Goal: Task Accomplishment & Management: Use online tool/utility

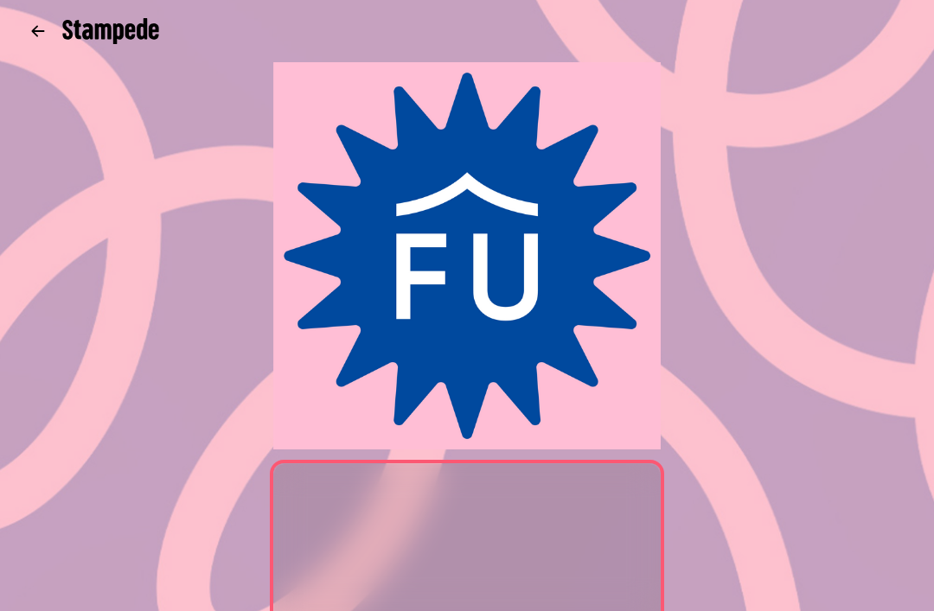
click at [35, 25] on icon "button" at bounding box center [37, 30] width 17 height 17
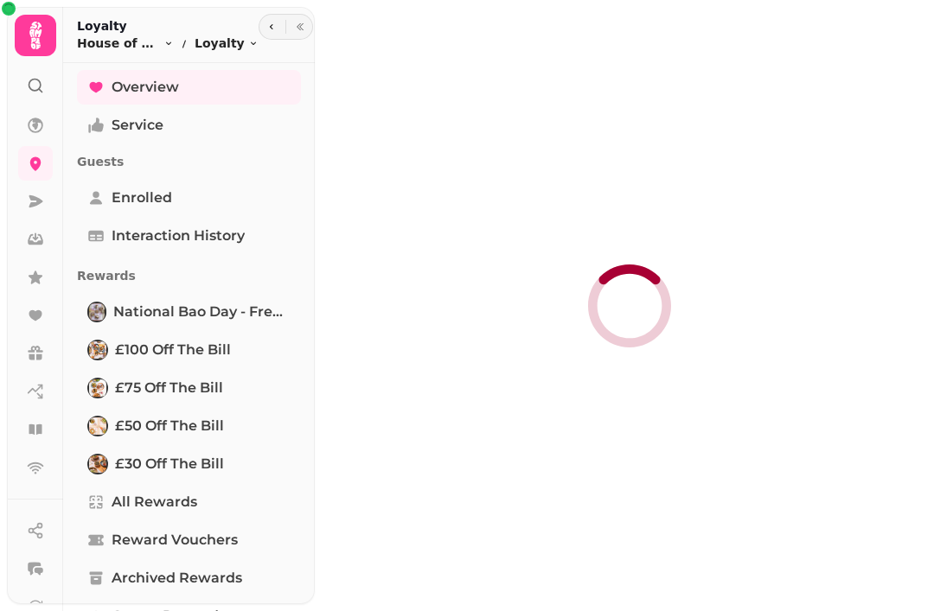
click at [50, 153] on link at bounding box center [35, 163] width 35 height 35
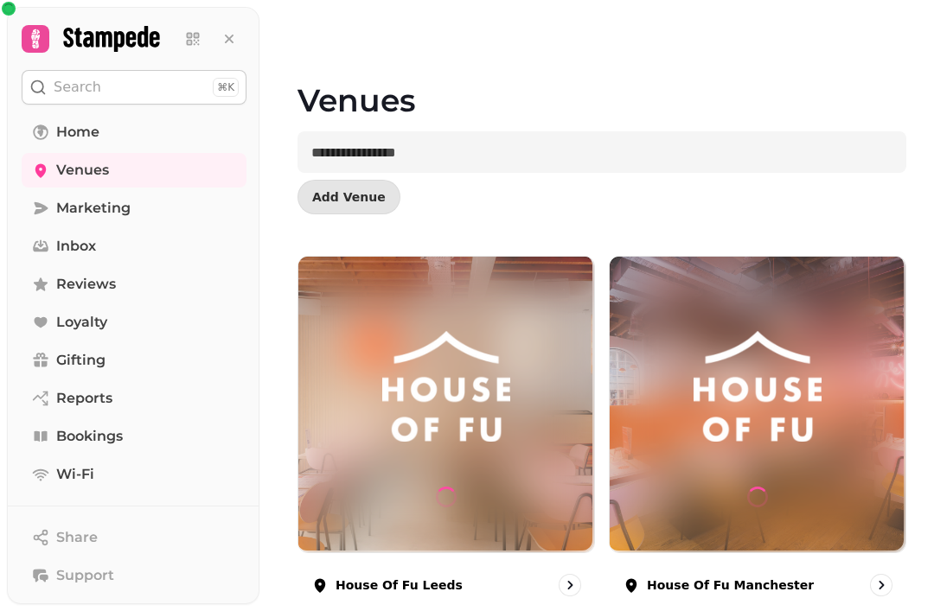
click at [464, 451] on div at bounding box center [446, 405] width 296 height 296
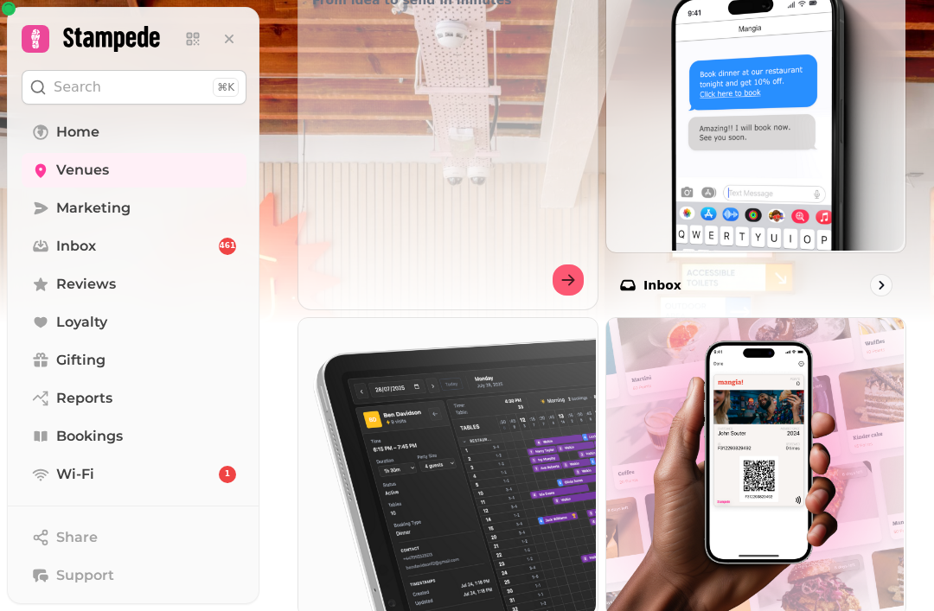
scroll to position [919, 0]
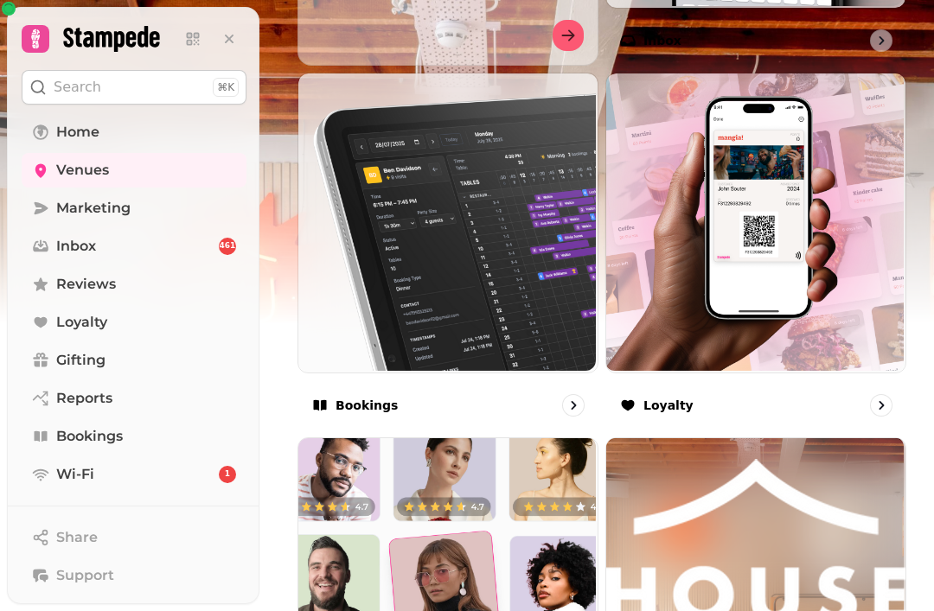
click at [514, 310] on img at bounding box center [446, 221] width 299 height 299
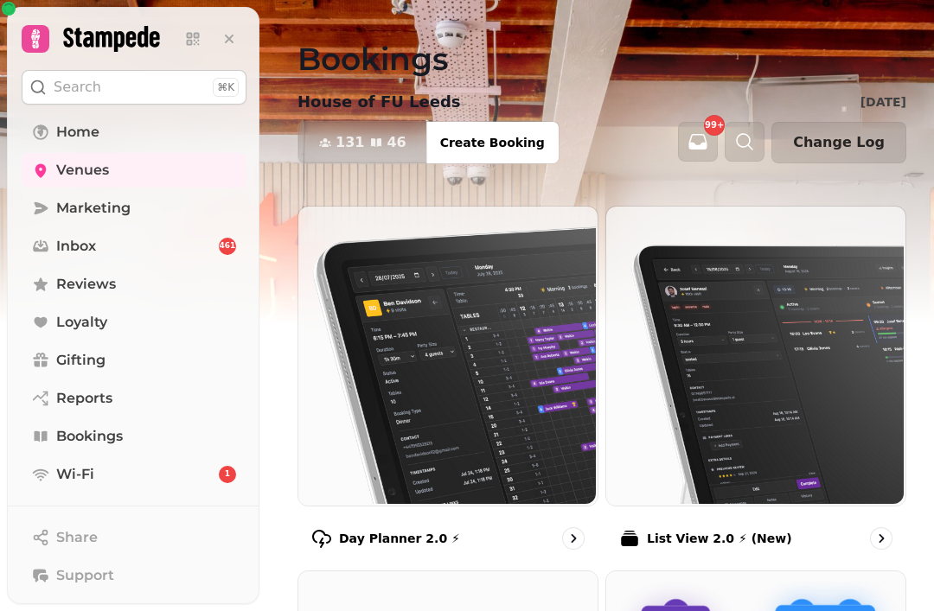
click at [504, 467] on img at bounding box center [446, 354] width 299 height 299
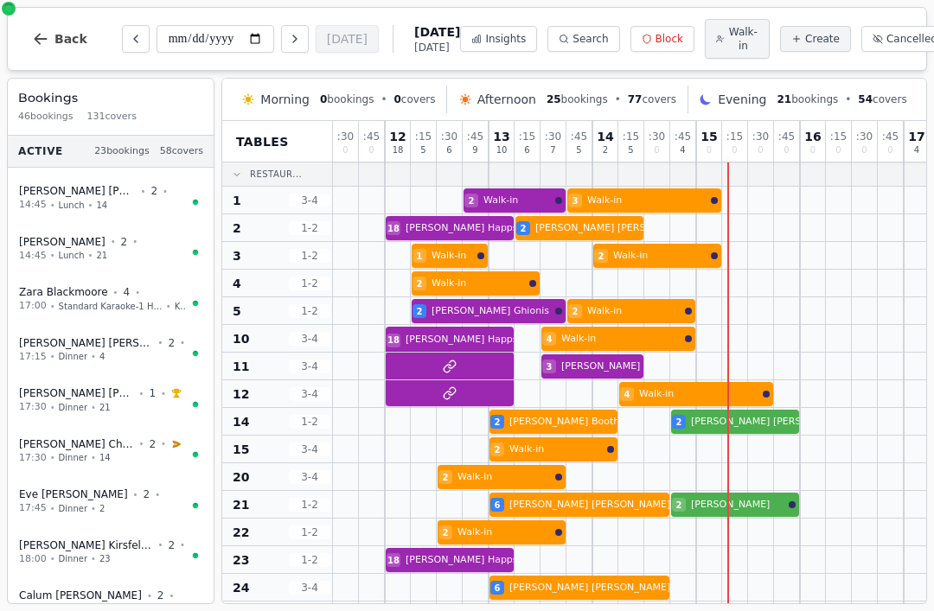
select select "****"
select select "*"
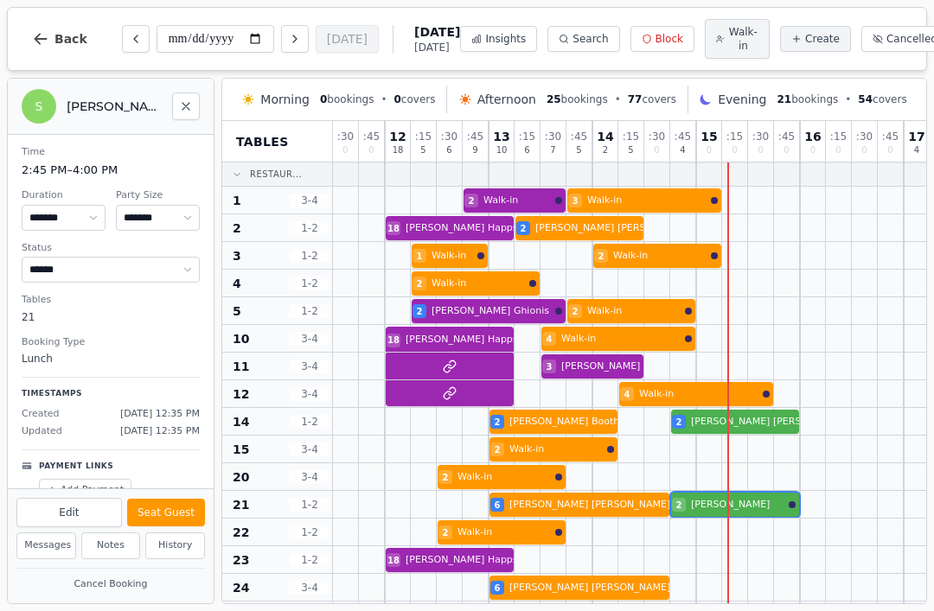
click at [176, 516] on button "Seat Guest" at bounding box center [166, 513] width 78 height 28
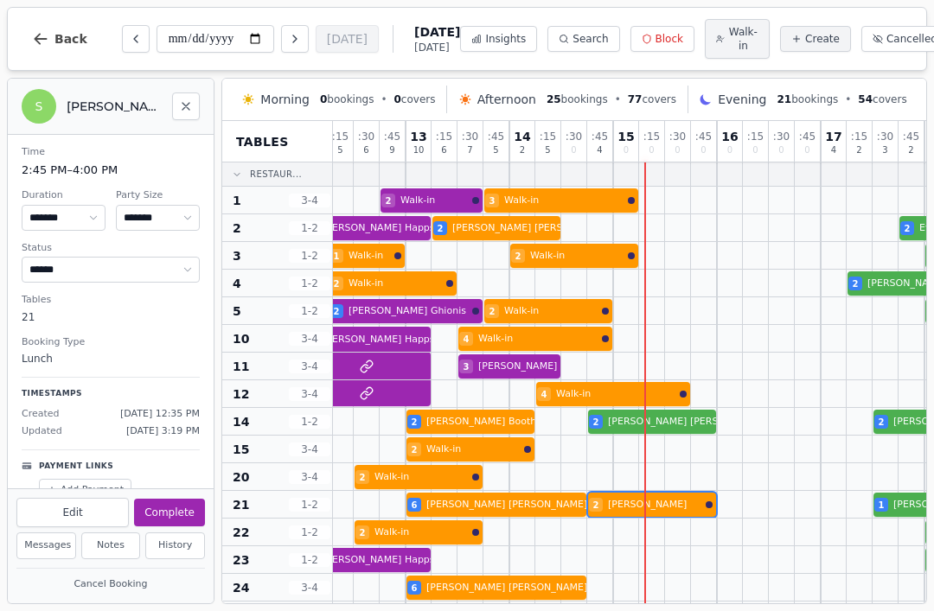
scroll to position [0, 84]
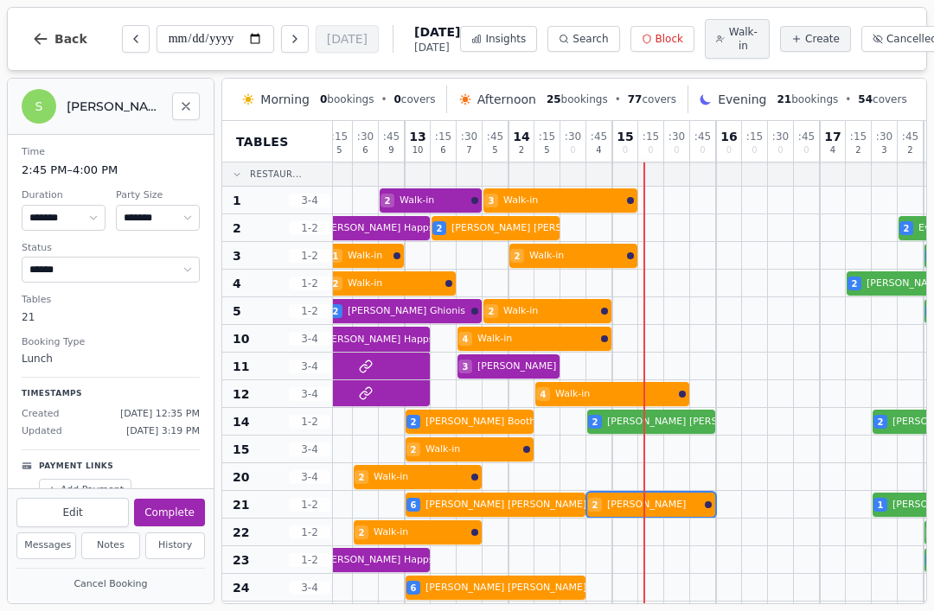
click at [471, 51] on button "Insights" at bounding box center [498, 39] width 77 height 26
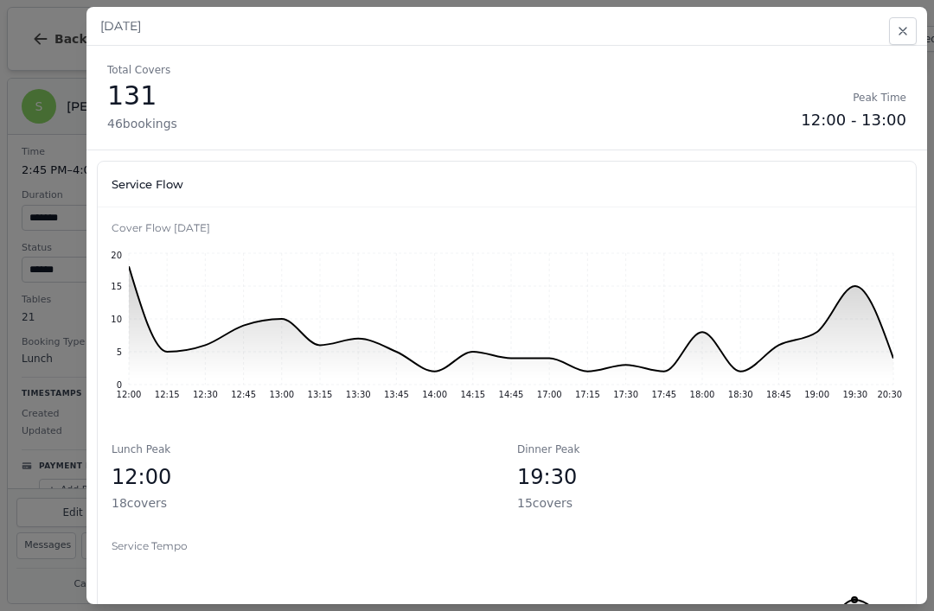
scroll to position [0, 0]
click at [902, 41] on button "Close" at bounding box center [903, 31] width 28 height 28
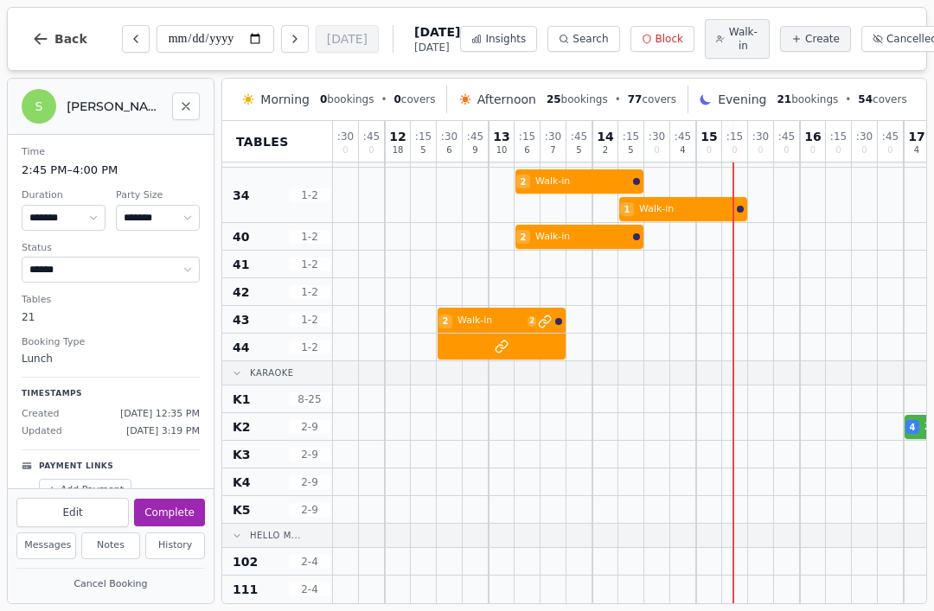
scroll to position [576, 0]
